Goal: Check status: Check status

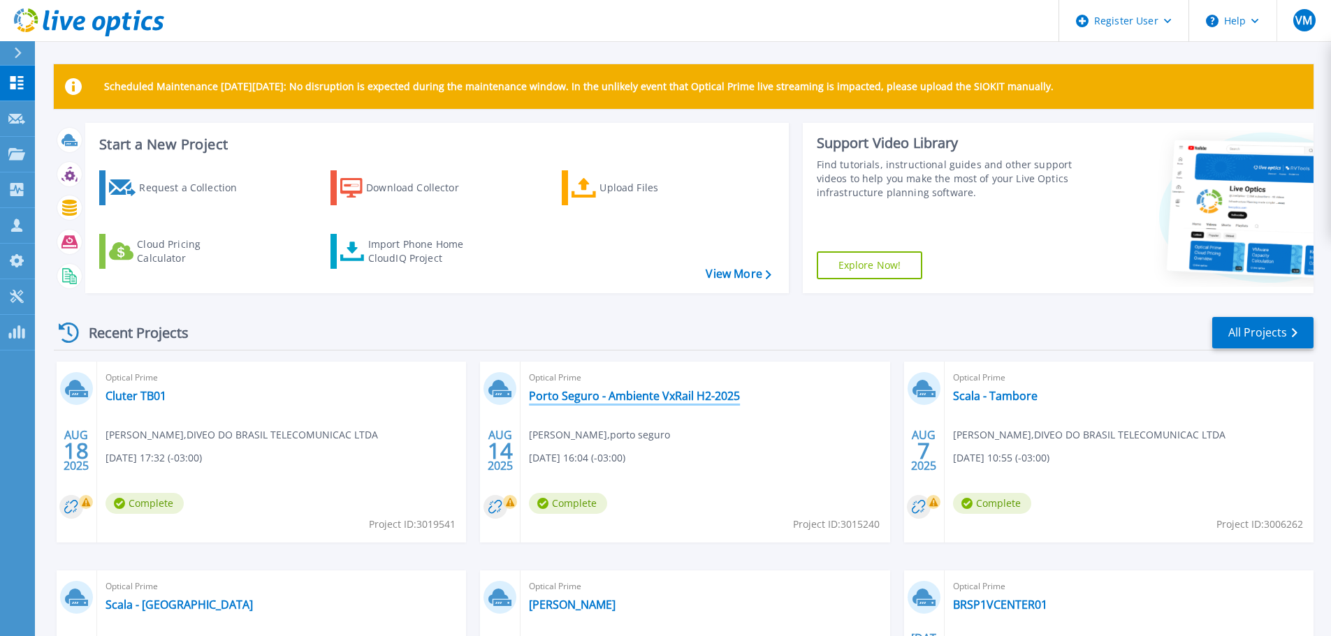
click at [563, 396] on link "Porto Seguro - Ambiente VxRail H2-2025" at bounding box center [634, 396] width 211 height 14
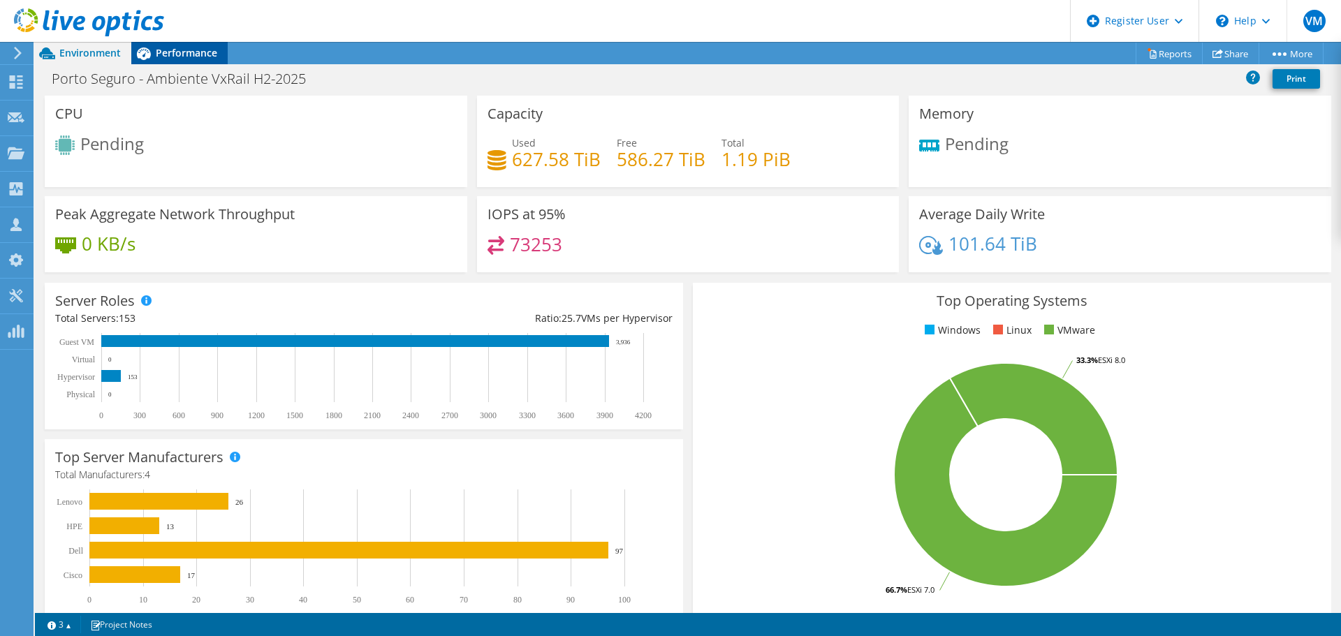
click at [180, 57] on span "Performance" at bounding box center [186, 52] width 61 height 13
